Goal: Task Accomplishment & Management: Manage account settings

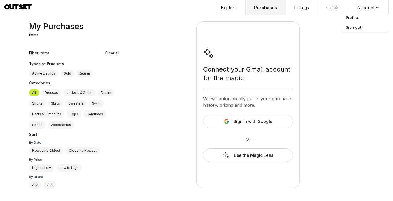
click at [354, 21] on span "Profile" at bounding box center [364, 18] width 47 height 10
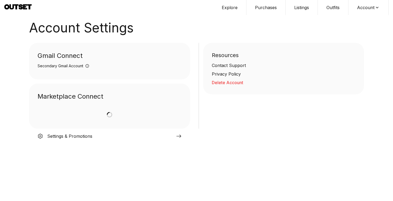
click at [230, 85] on button "Delete Account" at bounding box center [284, 82] width 144 height 6
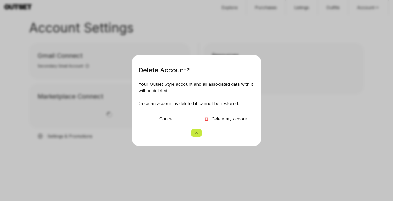
click at [220, 115] on button "Delete my account" at bounding box center [226, 118] width 56 height 11
click at [219, 121] on div "Delete my account" at bounding box center [230, 119] width 38 height 6
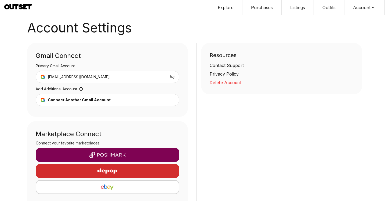
click at [223, 82] on button "Delete Account" at bounding box center [281, 82] width 144 height 6
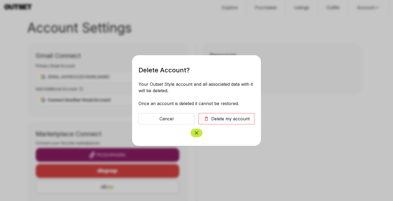
click at [225, 119] on div "Delete my account" at bounding box center [230, 119] width 38 height 6
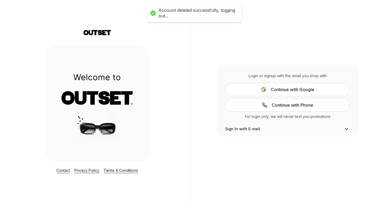
click at [258, 86] on button "Continue with Google" at bounding box center [287, 89] width 124 height 13
